Goal: Obtain resource: Download file/media

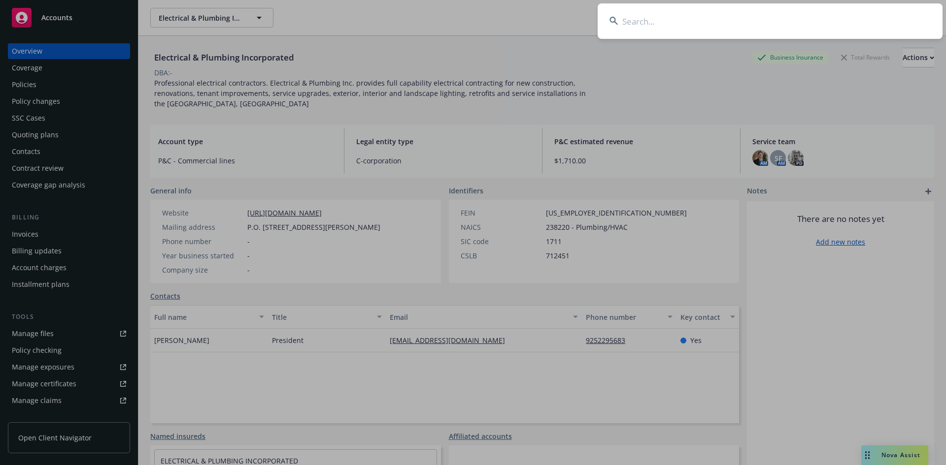
click at [784, 20] on input at bounding box center [769, 20] width 345 height 35
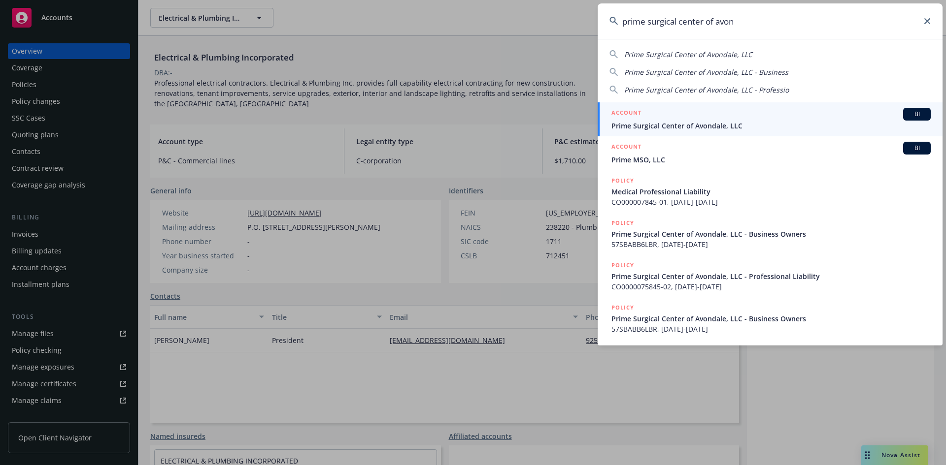
type input "prime surgical center of avon"
click at [616, 110] on h5 "ACCOUNT" at bounding box center [626, 114] width 30 height 12
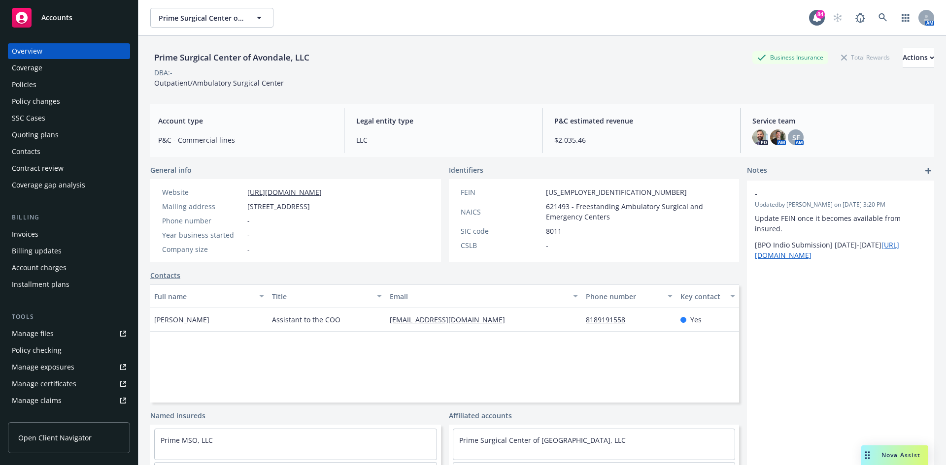
click at [49, 75] on div "Coverage" at bounding box center [69, 68] width 114 height 16
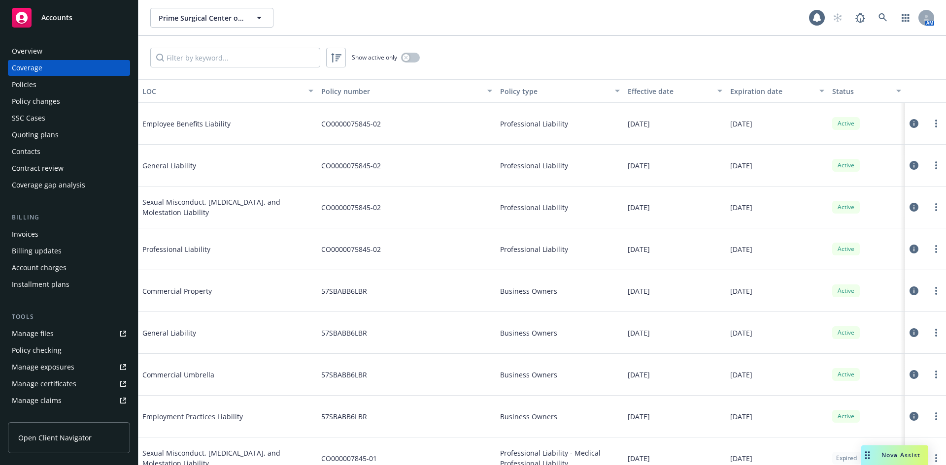
click at [47, 85] on div "Policies" at bounding box center [69, 85] width 114 height 16
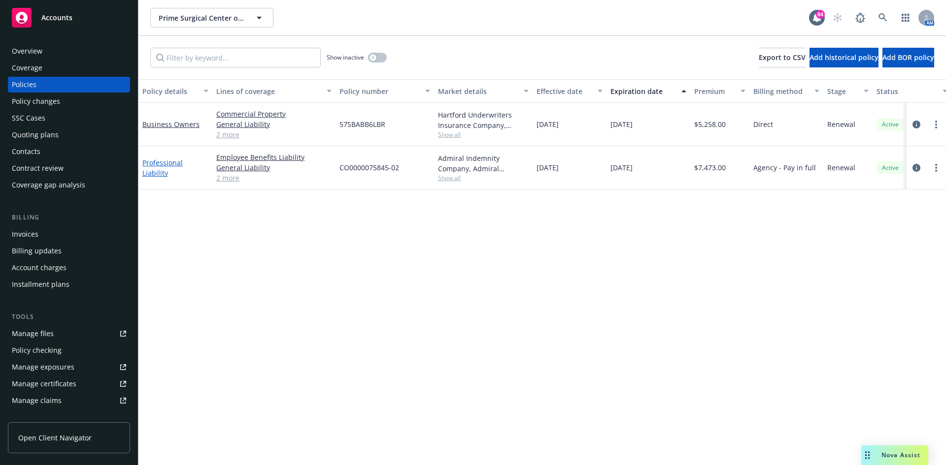
click at [183, 165] on link "Professional Liability" at bounding box center [162, 168] width 40 height 20
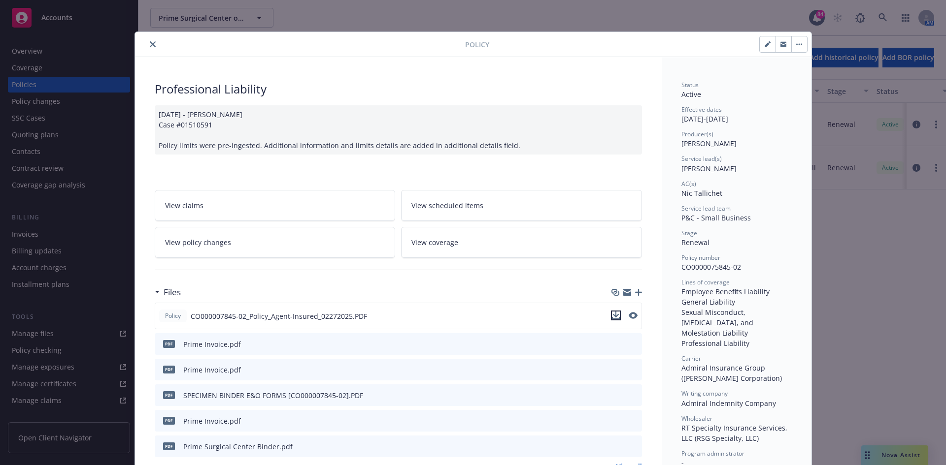
click at [613, 312] on icon "download file" at bounding box center [616, 316] width 8 height 8
click at [150, 43] on icon "close" at bounding box center [153, 44] width 6 height 6
